Goal: Information Seeking & Learning: Learn about a topic

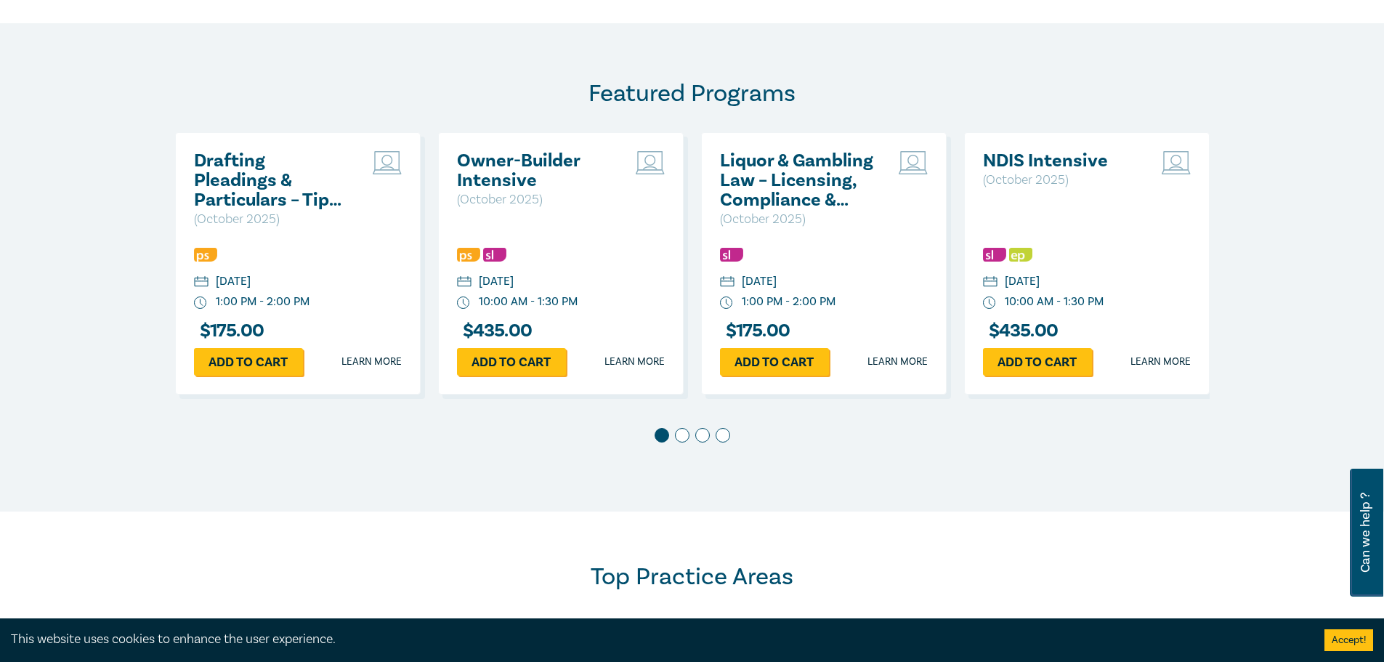
scroll to position [727, 0]
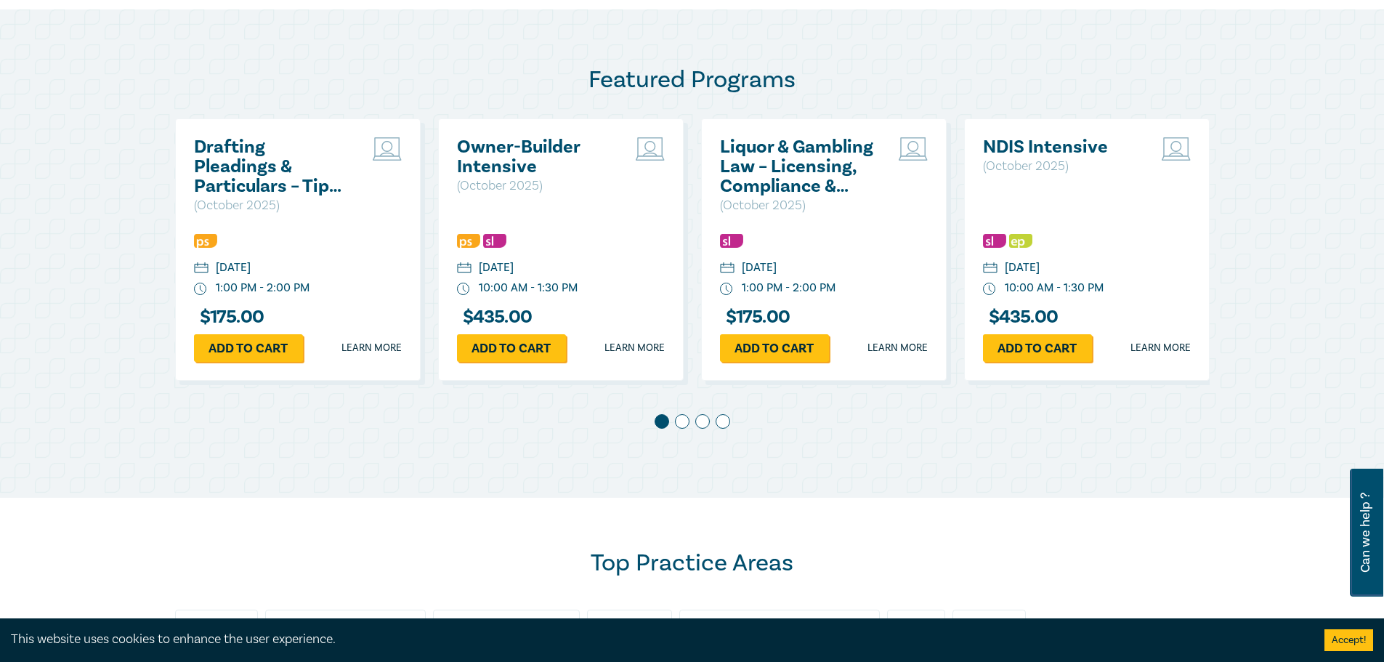
click at [679, 422] on span at bounding box center [682, 421] width 15 height 15
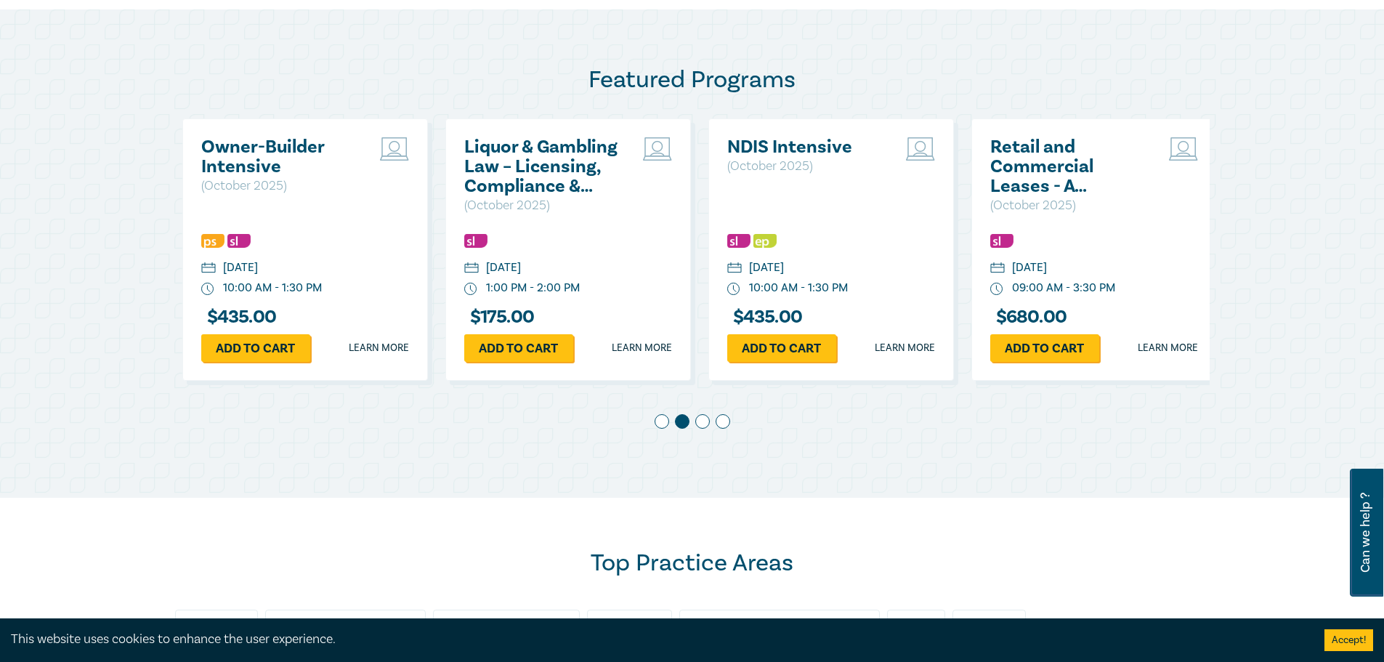
scroll to position [0, 263]
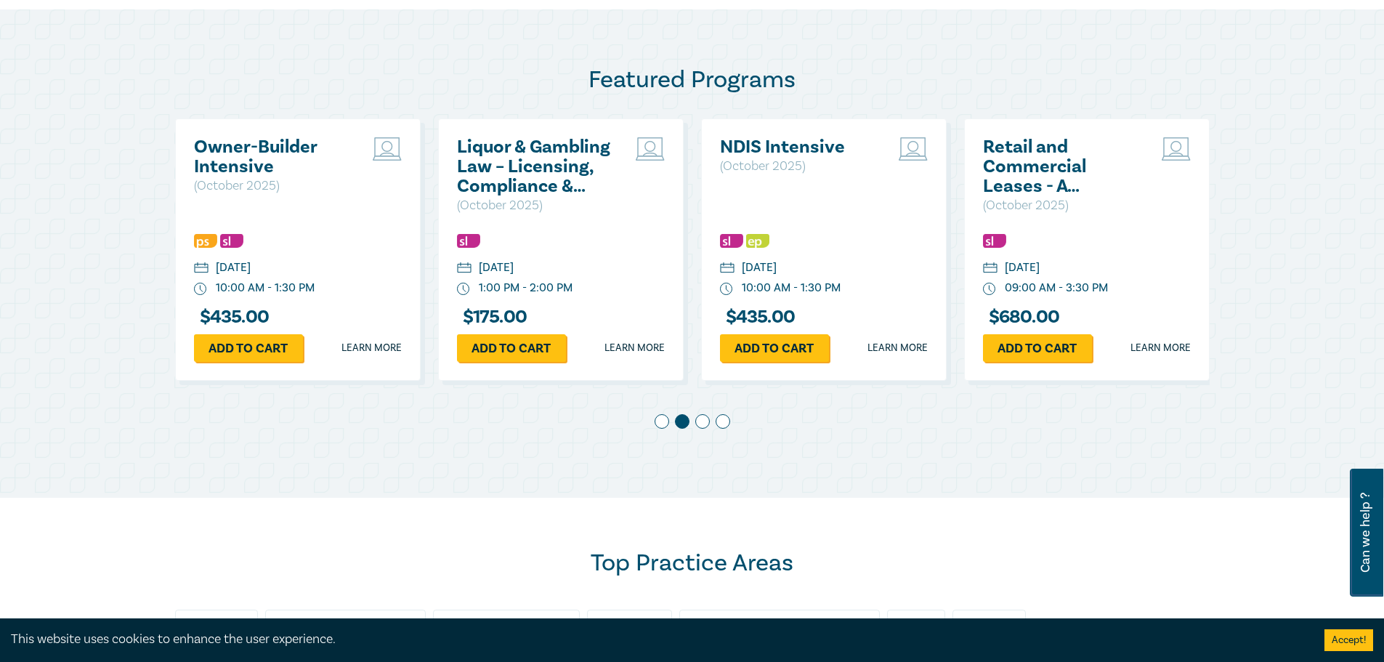
click at [712, 418] on div at bounding box center [692, 424] width 1035 height 20
click at [699, 422] on span at bounding box center [702, 421] width 15 height 15
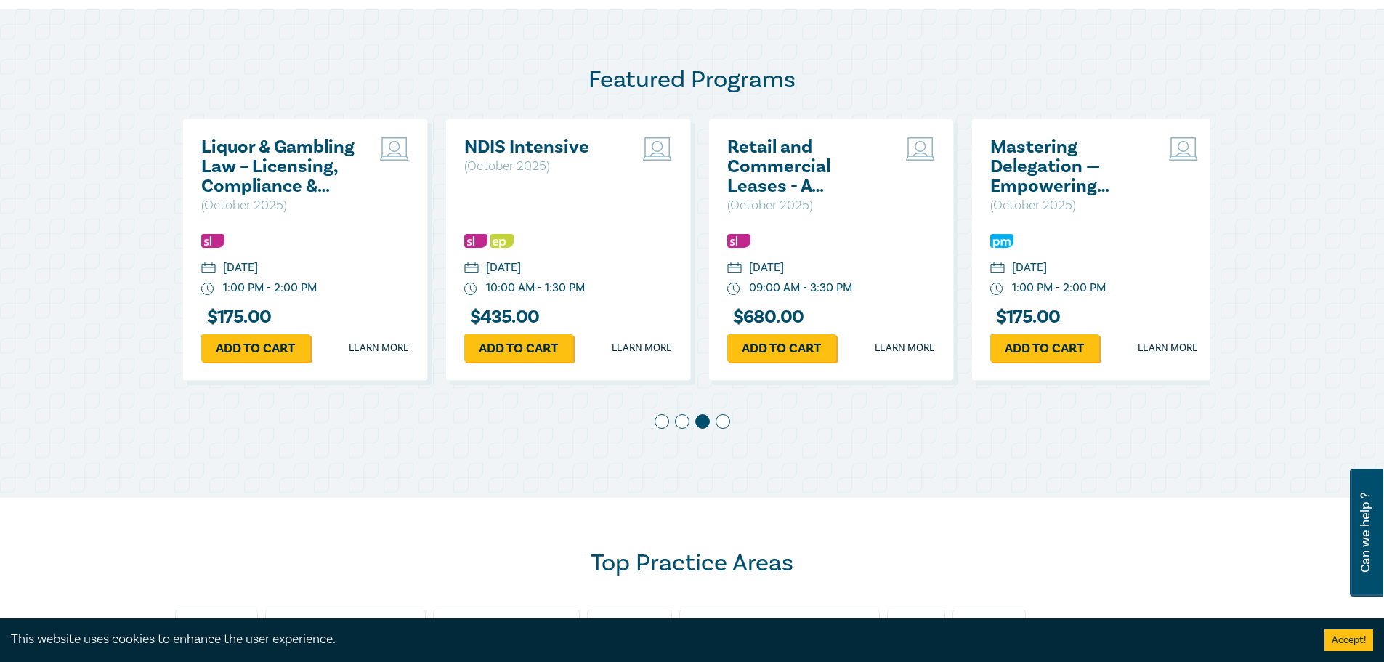
scroll to position [0, 526]
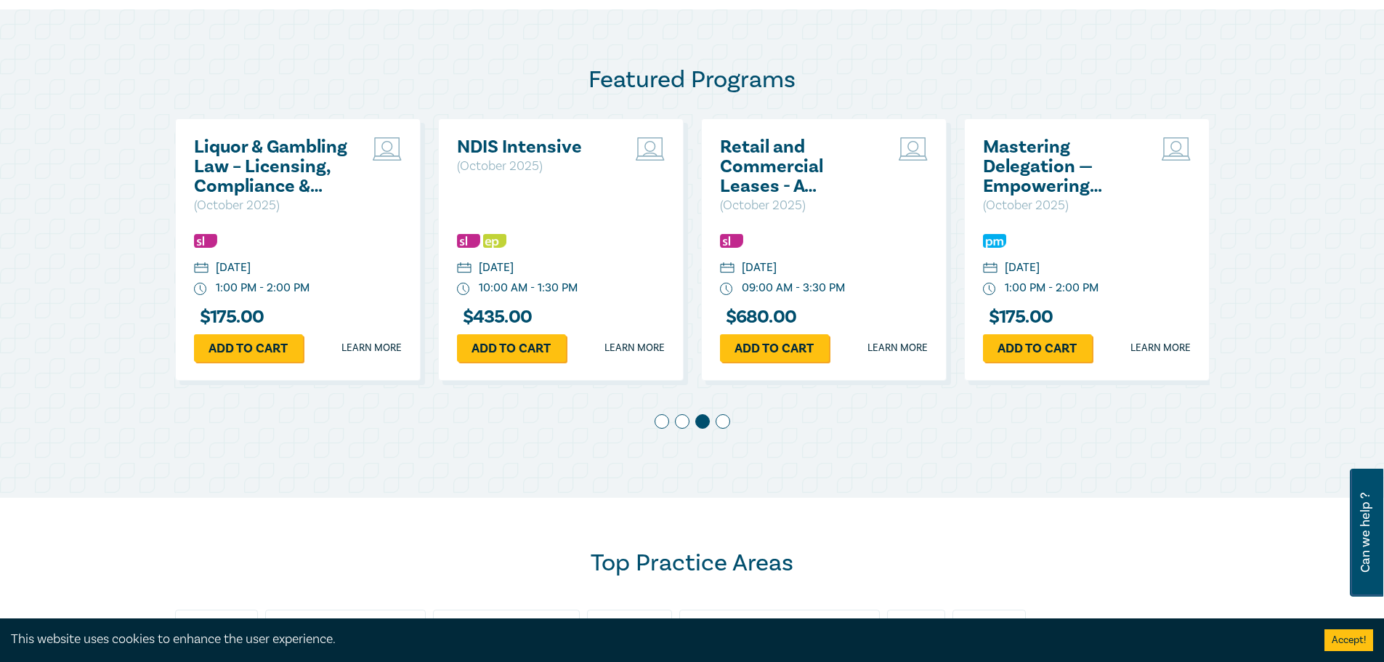
click at [722, 421] on span at bounding box center [723, 421] width 15 height 15
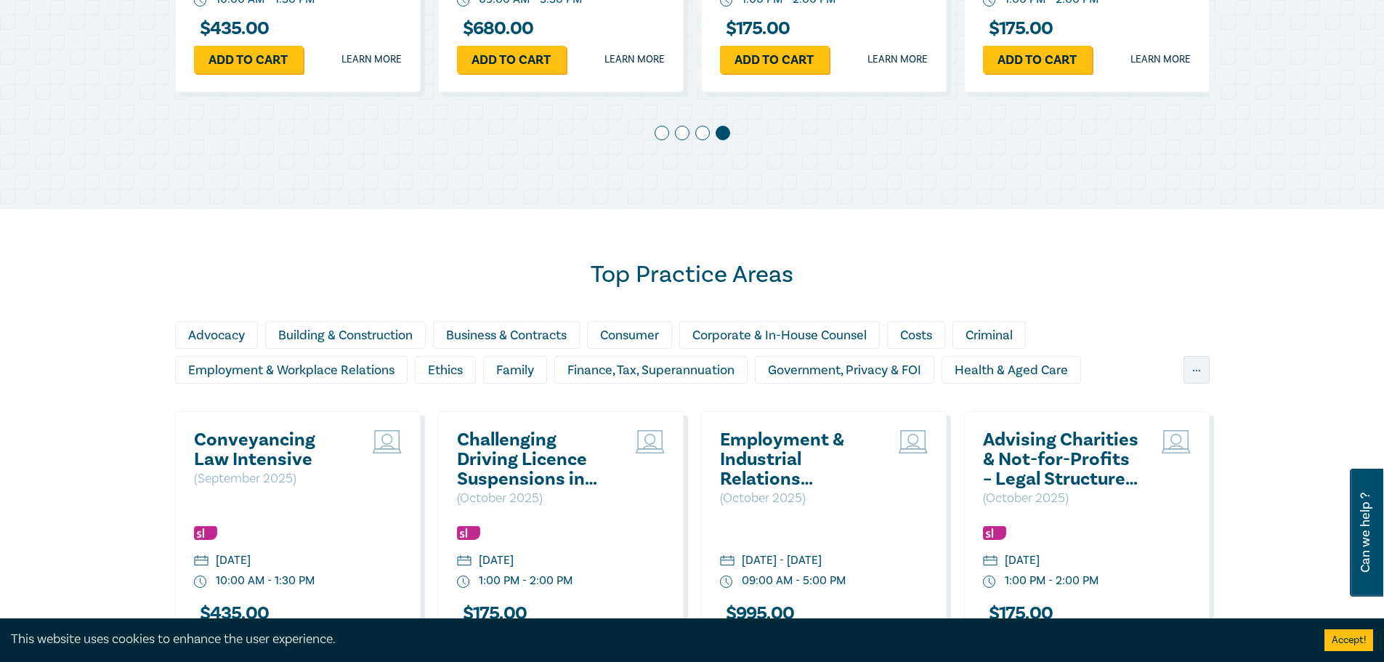
scroll to position [1017, 0]
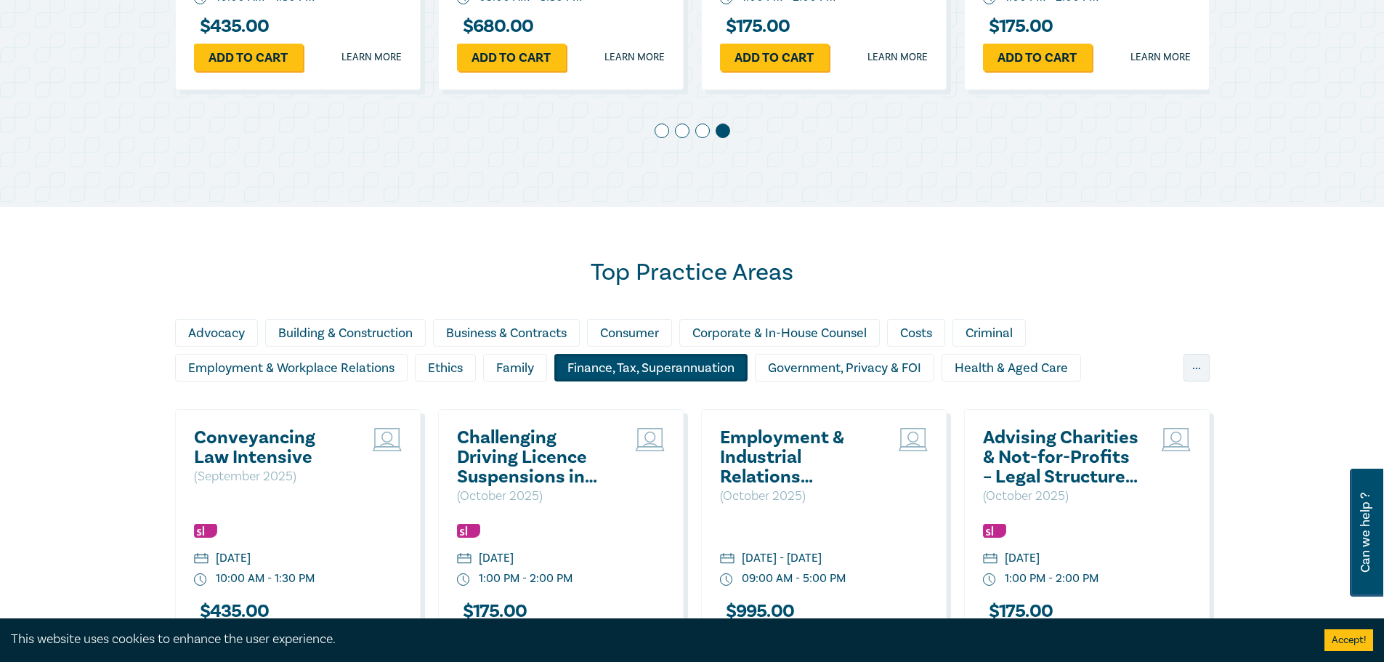
click at [610, 366] on div "Finance, Tax, Superannuation" at bounding box center [650, 368] width 193 height 28
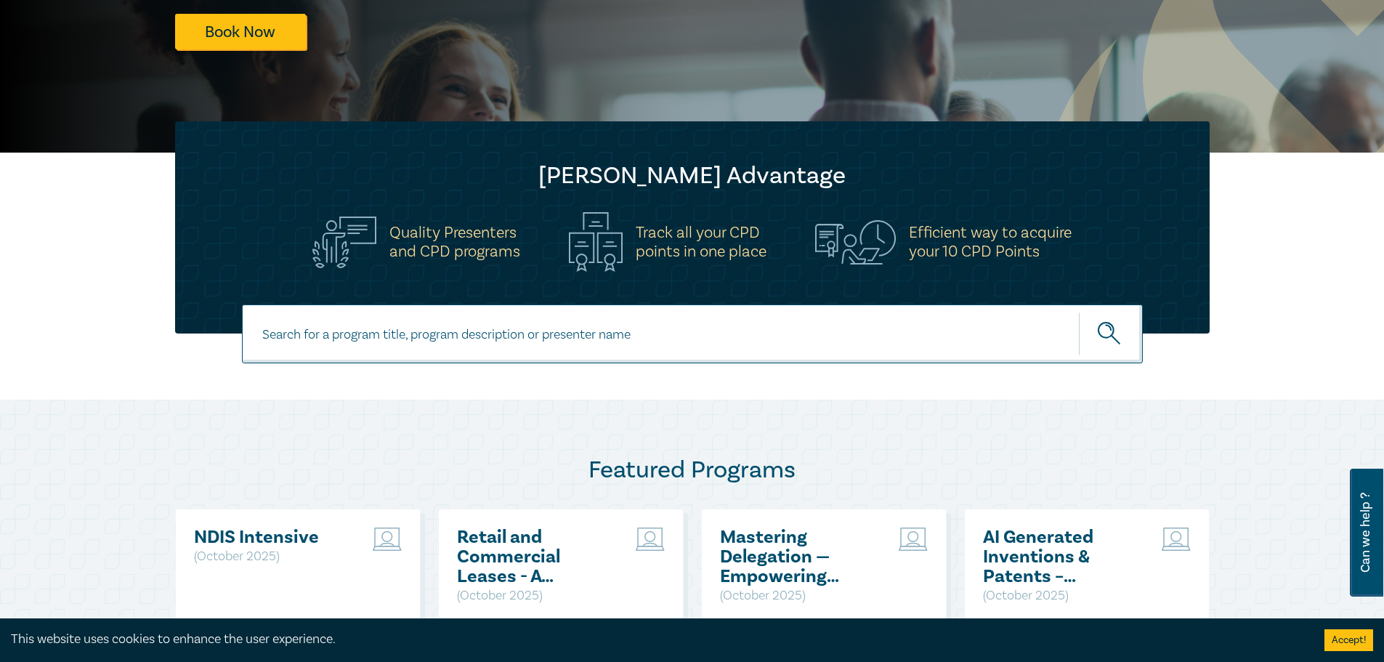
scroll to position [291, 0]
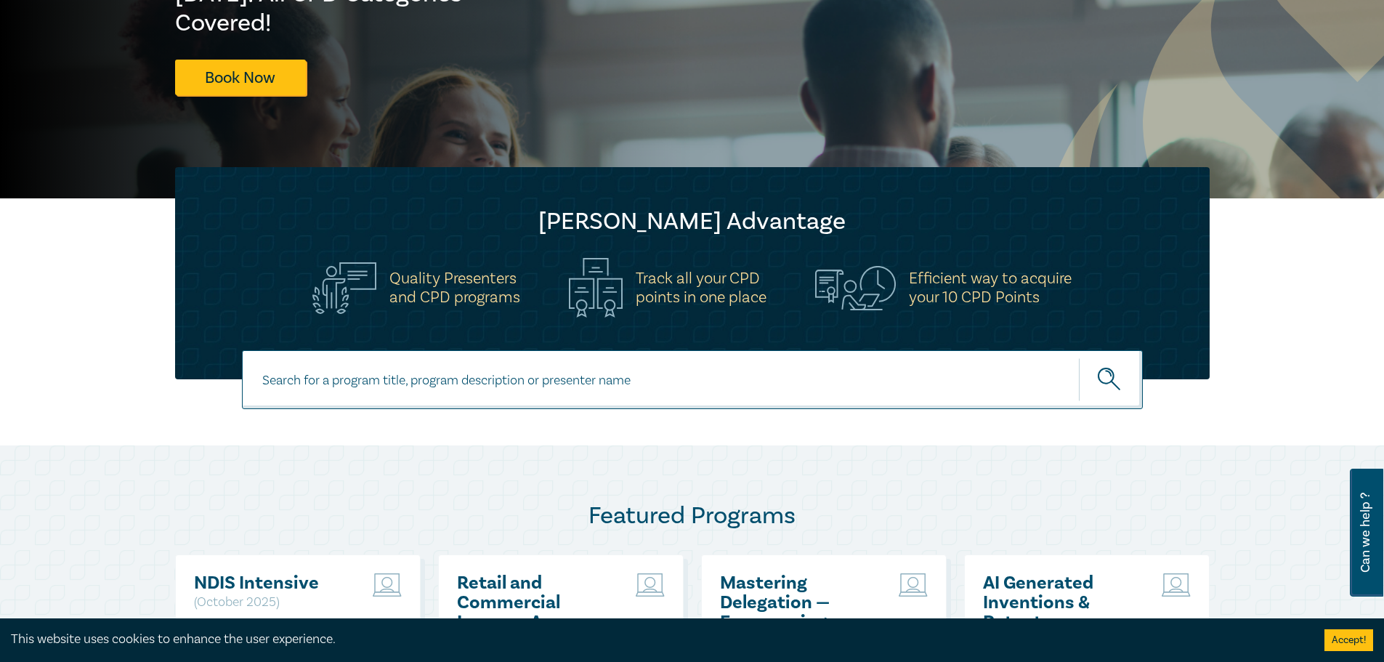
click at [452, 376] on input at bounding box center [692, 379] width 901 height 59
paste input "Trust Account & Trust Money Compliance Intensive"
type input "Trust Account & Trust Money Compliance Intensive"
click at [1115, 372] on icon "submit" at bounding box center [1110, 380] width 25 height 25
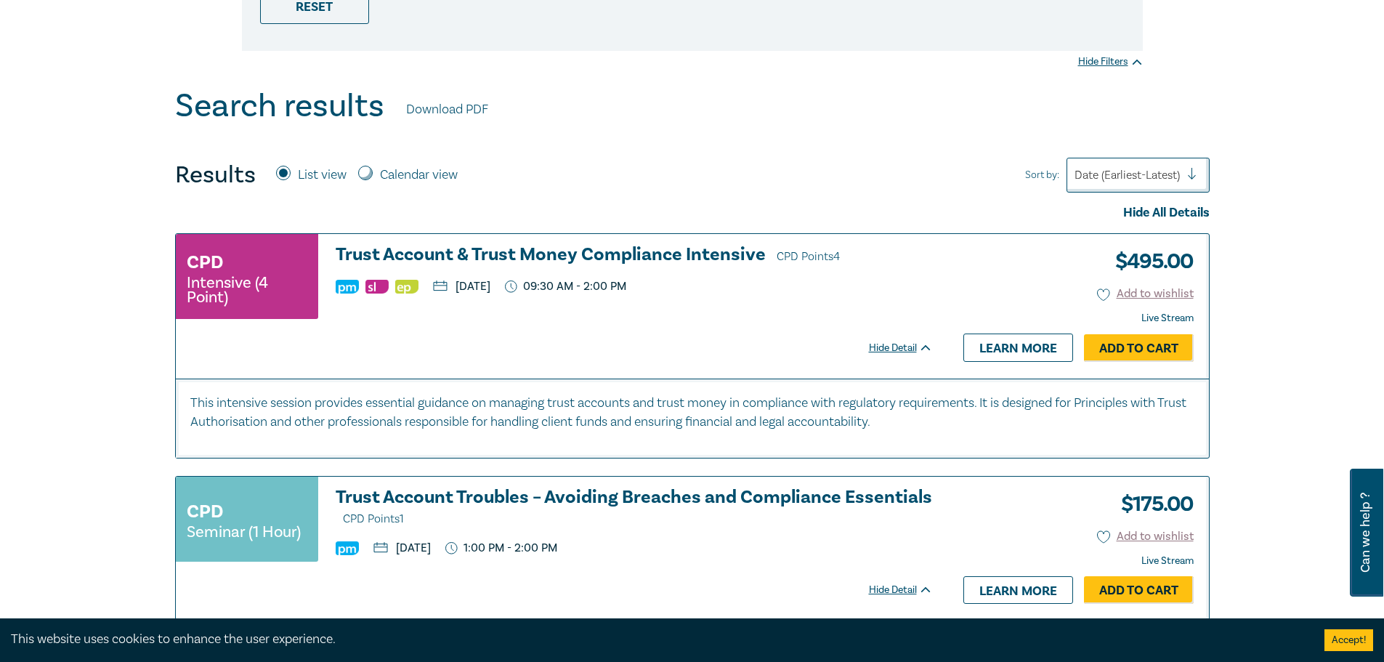
scroll to position [509, 0]
